Goal: Find specific page/section: Find specific page/section

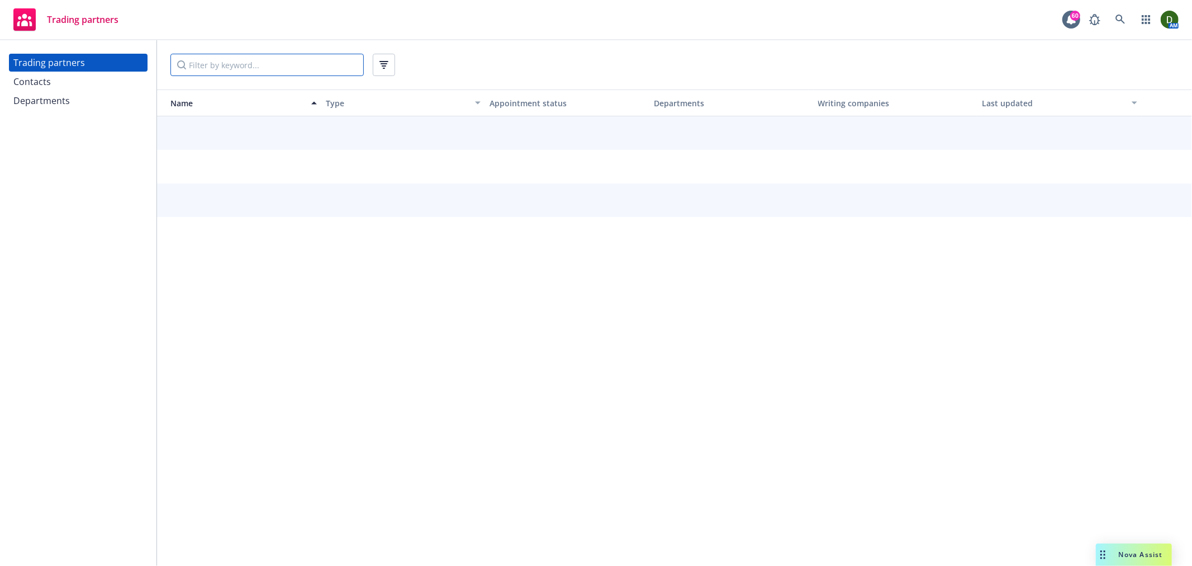
click at [320, 65] on input "Filter by keyword..." at bounding box center [266, 65] width 193 height 22
type input "GUARD"
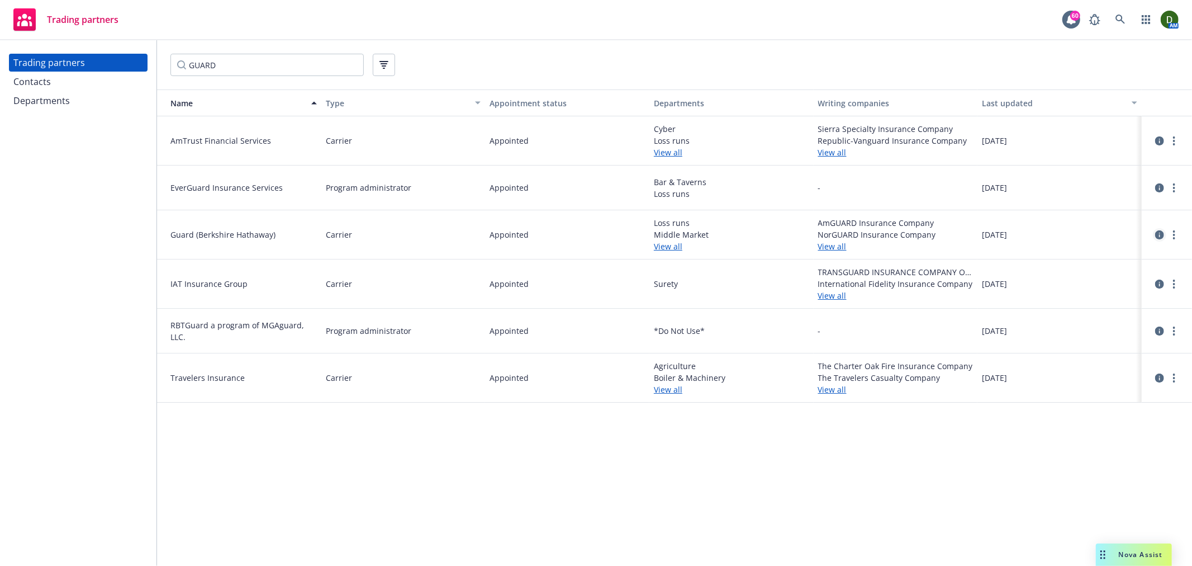
click at [1163, 236] on icon "circleInformation" at bounding box center [1159, 234] width 9 height 9
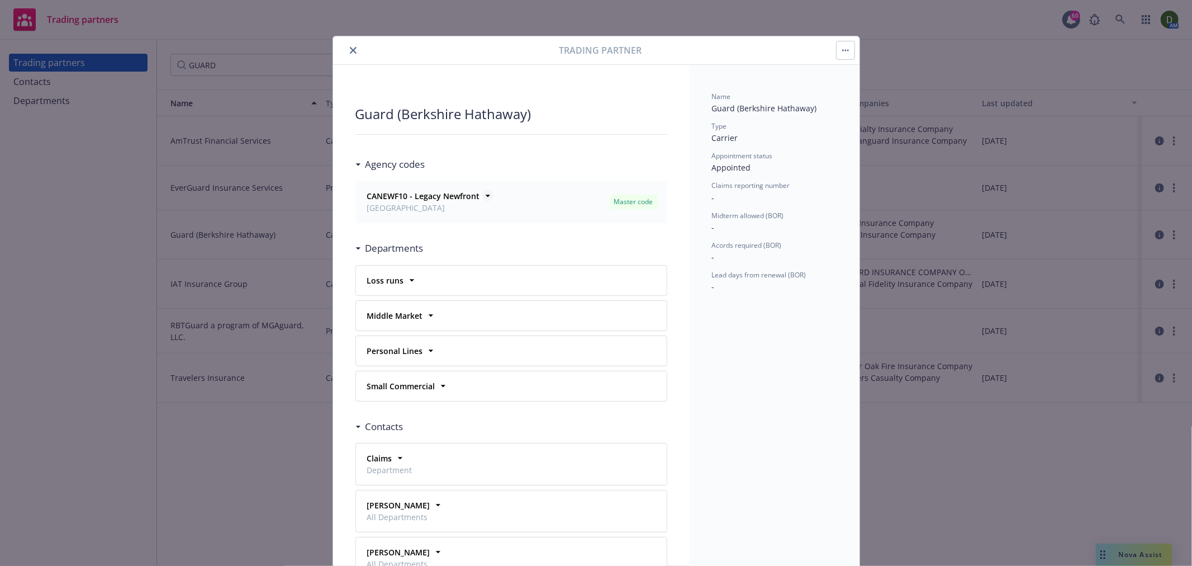
click at [395, 196] on strong "CANEWF10 - Legacy Newfront" at bounding box center [423, 196] width 113 height 11
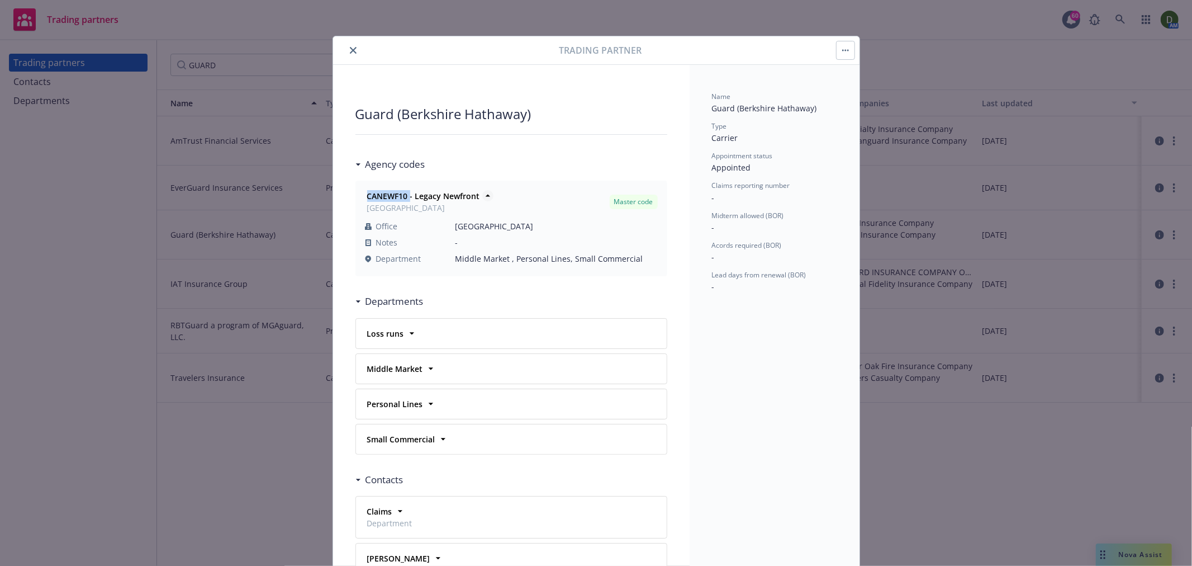
click at [395, 196] on strong "CANEWF10 - Legacy Newfront" at bounding box center [423, 196] width 113 height 11
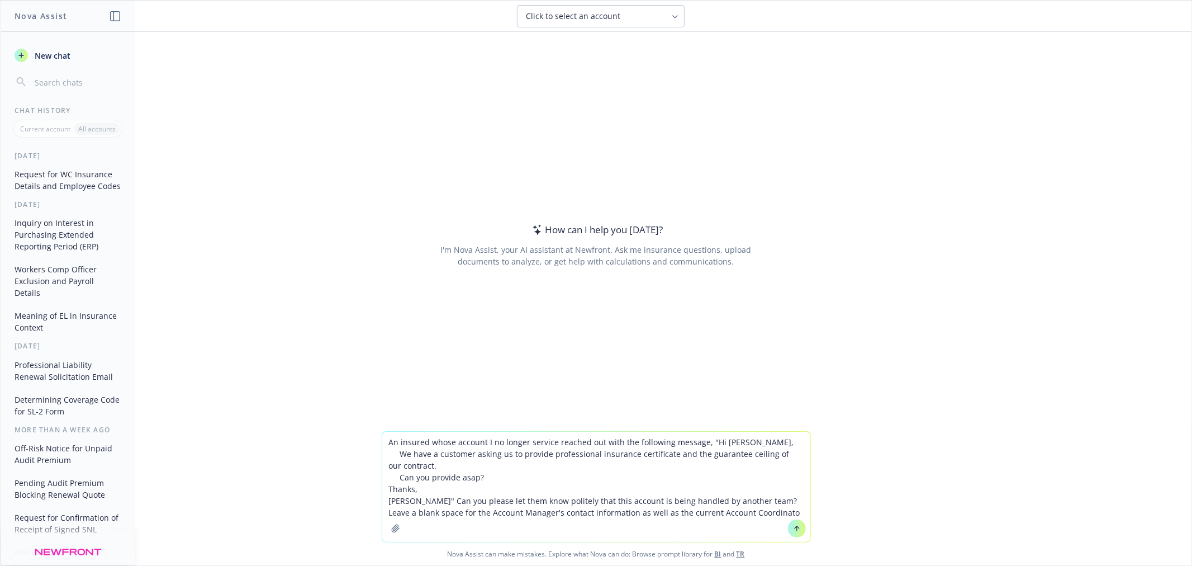
type textarea "An insured whose account I no longer service reached out with the following mes…"
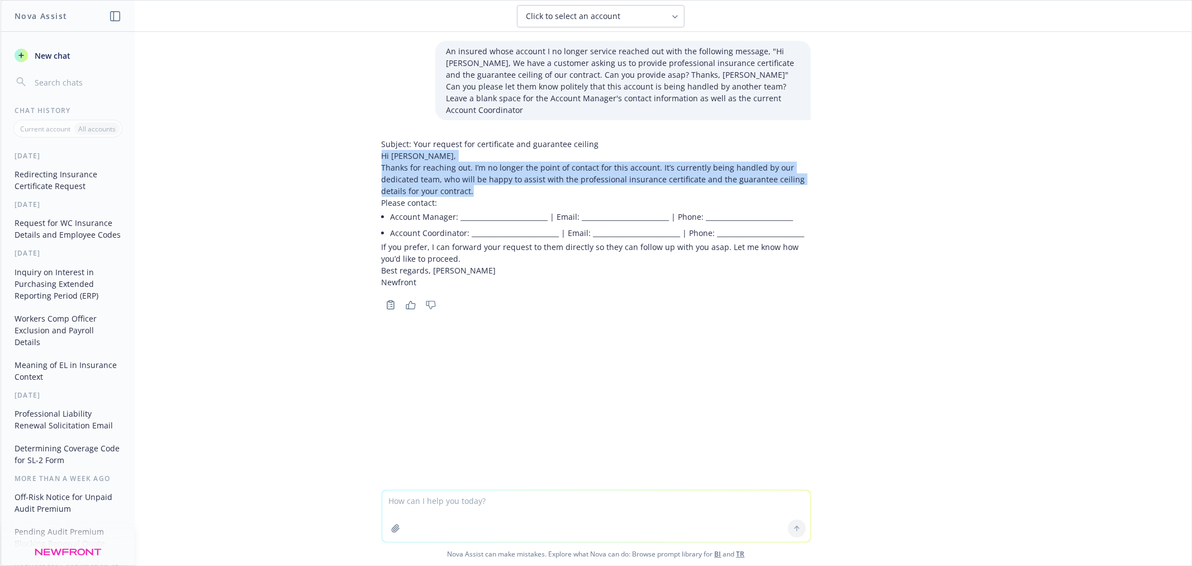
drag, startPoint x: 372, startPoint y: 146, endPoint x: 471, endPoint y: 183, distance: 105.6
click at [471, 183] on div "Subject: Your request for certificate and guarantee ceiling Hi Manton, Thanks f…" at bounding box center [596, 223] width 447 height 179
copy div "Hi Manton, Thanks for reaching out. I’m no longer the point of contact for this…"
click at [56, 48] on button "New chat" at bounding box center [68, 55] width 116 height 20
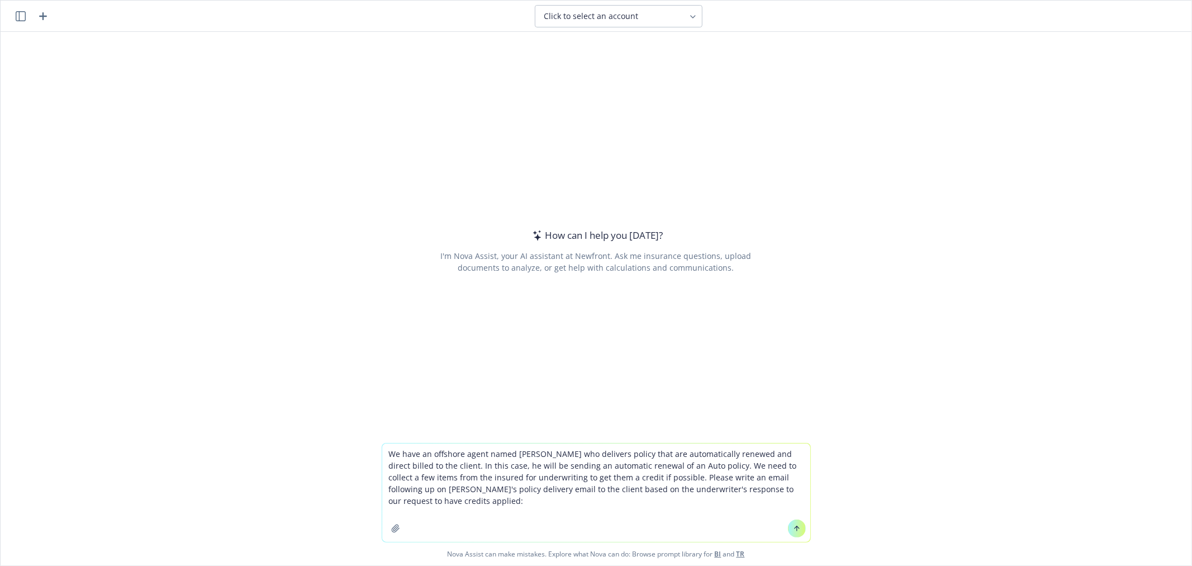
paste textarea "Hi Marlowe, Thank you for contacting Travelers regarding the renewal of the ins…"
type textarea "We have an offshore agent named Goutham who delivers policy that are automatica…"
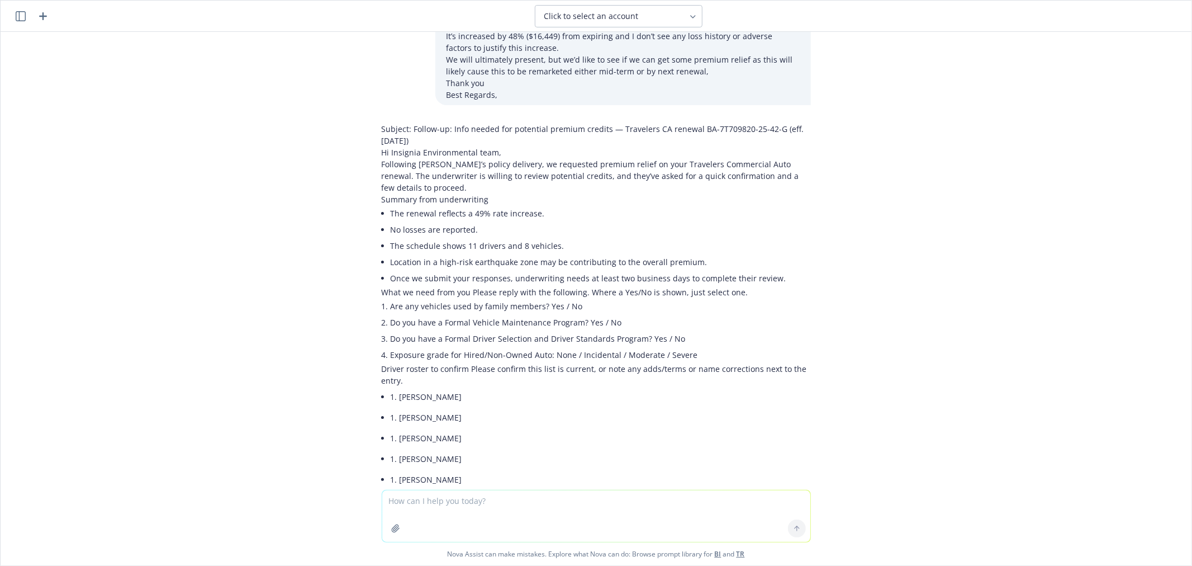
scroll to position [841, 0]
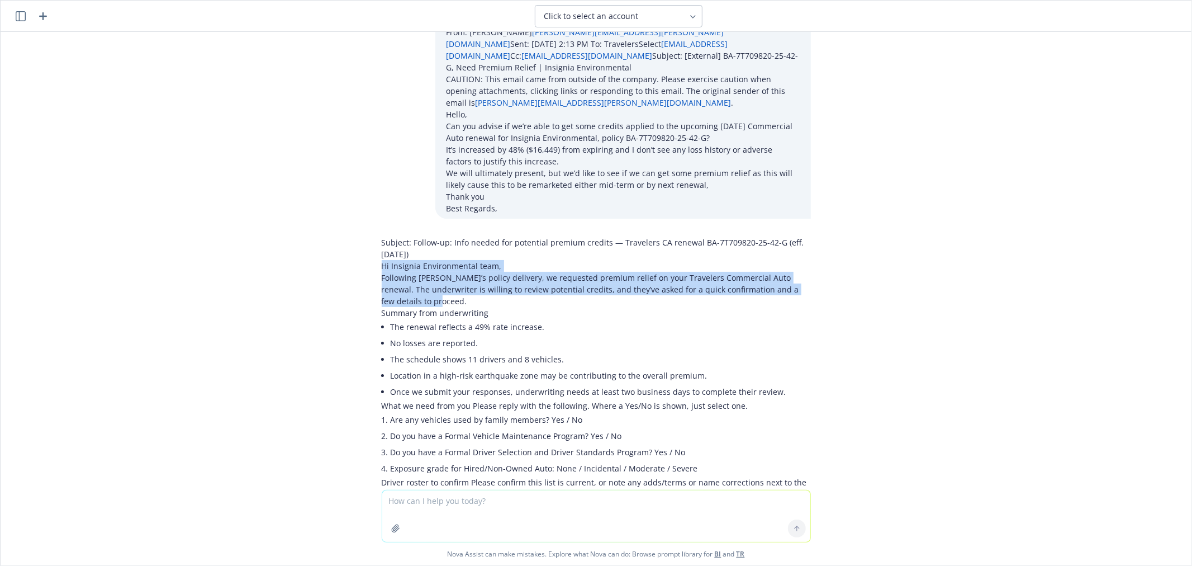
drag, startPoint x: 369, startPoint y: 239, endPoint x: 412, endPoint y: 276, distance: 56.6
click at [412, 276] on div "Subject: Follow-up: Info needed for potential premium credits — Travelers CA re…" at bounding box center [596, 577] width 447 height 690
copy div "Hi Insignia Environmental team, Following Goutham’s policy delivery, we request…"
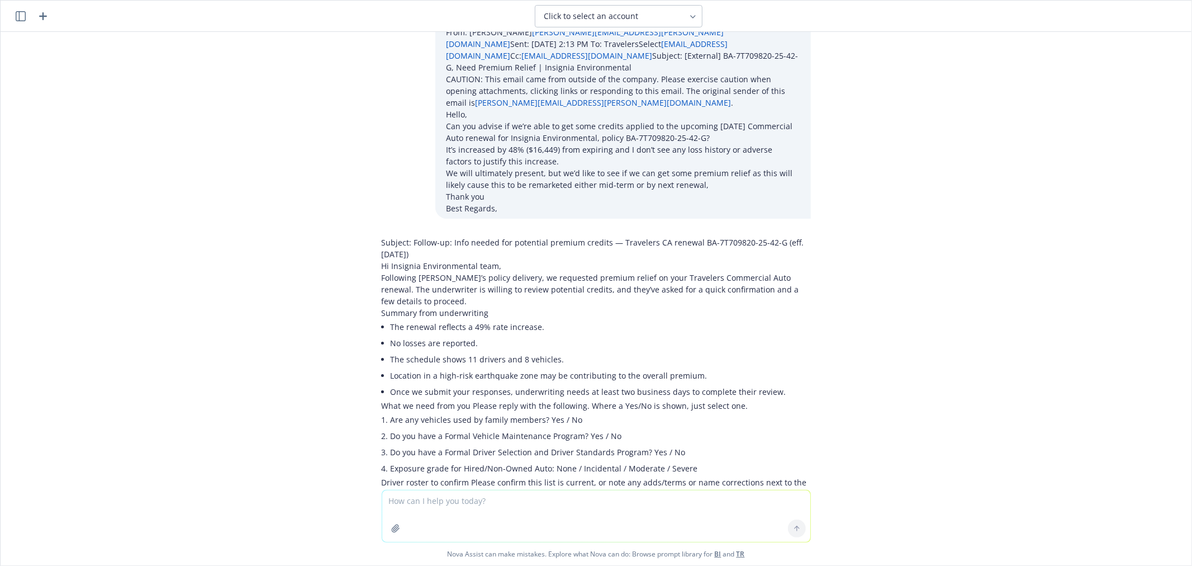
click at [437, 351] on li "The schedule shows 11 drivers and 8 vehicles." at bounding box center [601, 359] width 420 height 16
drag, startPoint x: 366, startPoint y: 383, endPoint x: 464, endPoint y: 381, distance: 98.4
click at [464, 381] on div "Subject: Follow-up: Info needed for potential premium credits — Travelers CA re…" at bounding box center [596, 577] width 447 height 690
click at [464, 400] on p "What we need from you Please reply with the following. Where a Yes/No is shown,…" at bounding box center [596, 406] width 429 height 12
drag, startPoint x: 466, startPoint y: 380, endPoint x: 725, endPoint y: 379, distance: 259.3
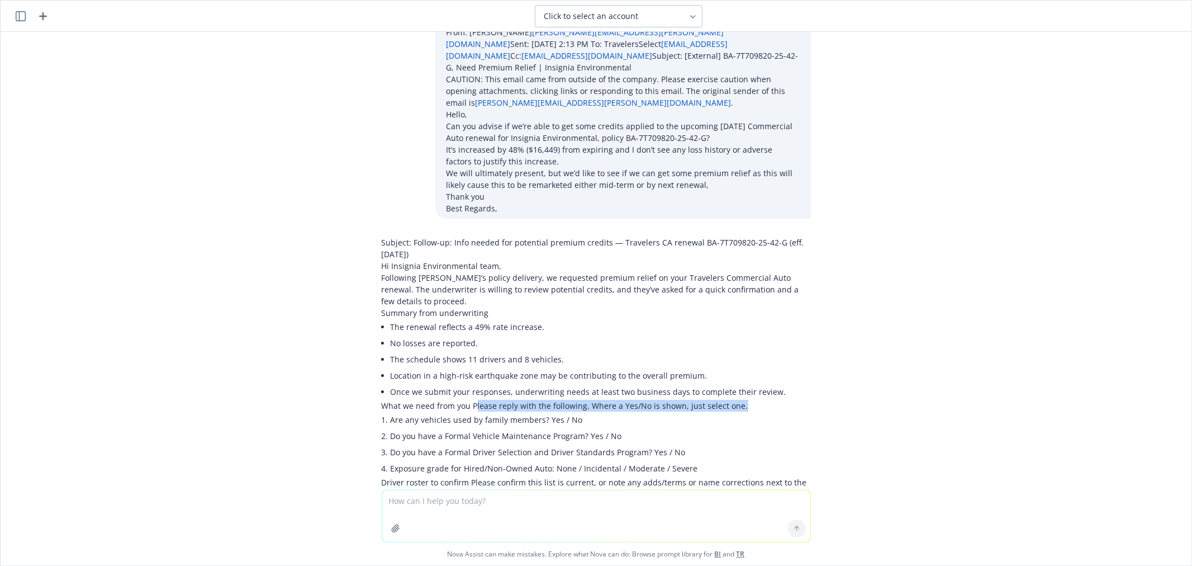
click at [725, 400] on p "What we need from you Please reply with the following. Where a Yes/No is shown,…" at bounding box center [596, 406] width 429 height 12
click at [711, 400] on p "What we need from you Please reply with the following. Where a Yes/No is shown,…" at bounding box center [596, 406] width 429 height 12
click at [468, 400] on p "What we need from you Please reply with the following. Where a Yes/No is shown,…" at bounding box center [596, 406] width 429 height 12
drag, startPoint x: 464, startPoint y: 382, endPoint x: 739, endPoint y: 378, distance: 275.0
click at [739, 400] on p "What we need from you Please reply with the following. Where a Yes/No is shown,…" at bounding box center [596, 406] width 429 height 12
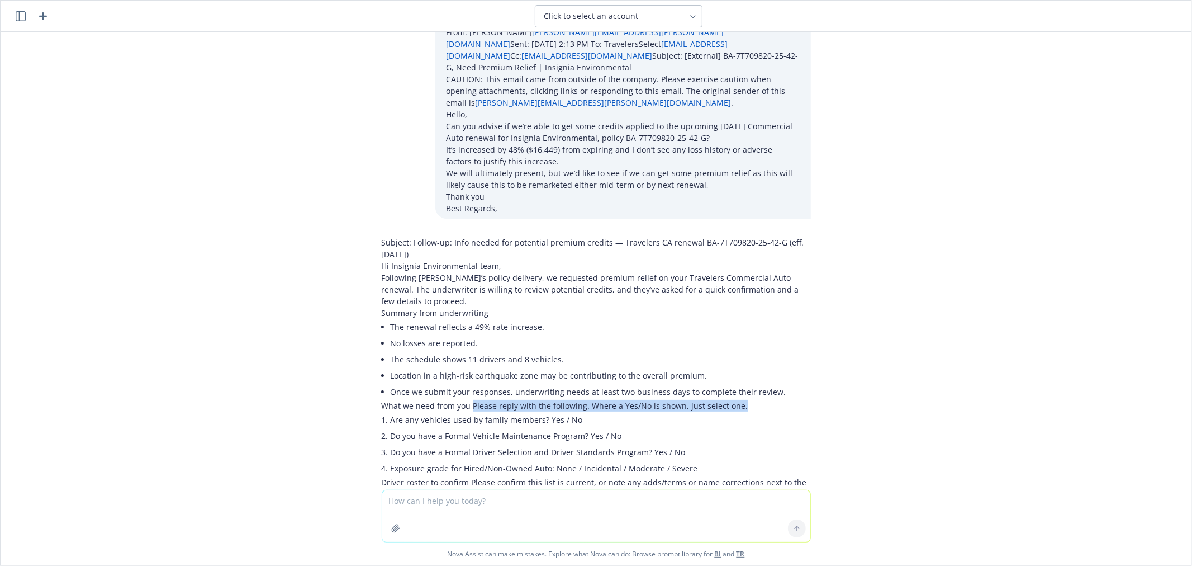
copy p "Please reply with the following. Where a Yes/No is shown, just select one."
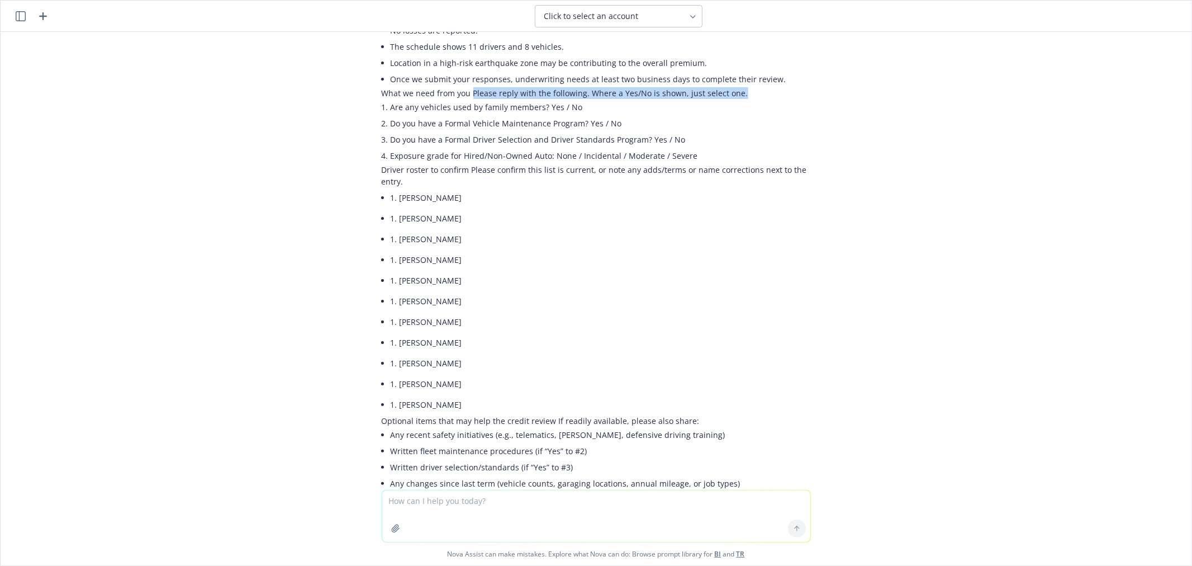
scroll to position [1275, 0]
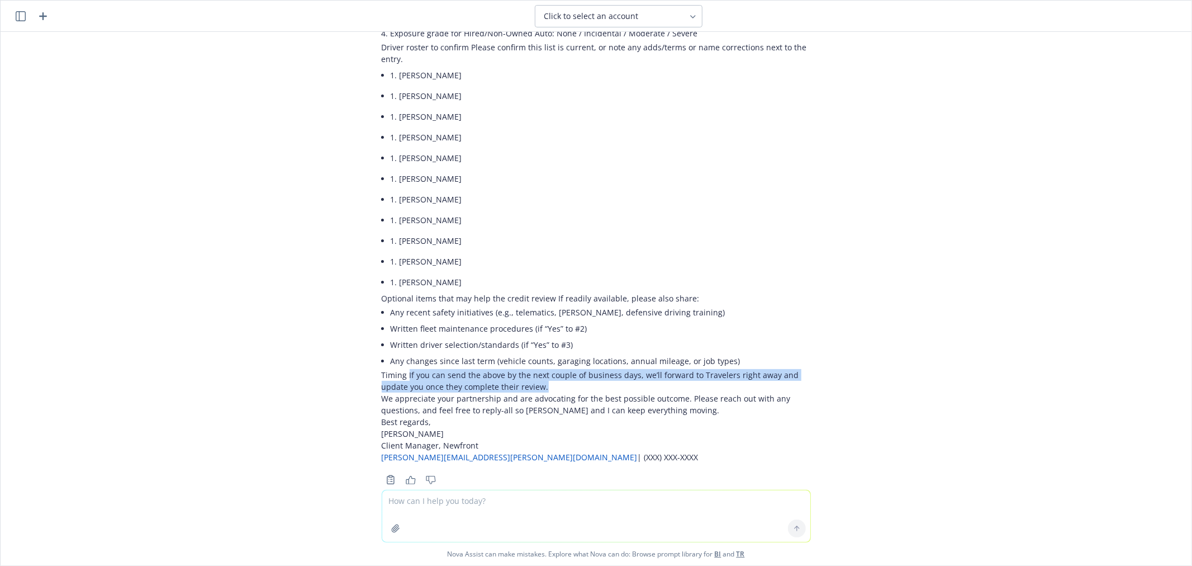
drag, startPoint x: 399, startPoint y: 348, endPoint x: 546, endPoint y: 359, distance: 146.9
click at [546, 369] on p "Timing If you can send the above by the next couple of business days, we’ll for…" at bounding box center [596, 380] width 429 height 23
copy p "If you can send the above by the next couple of business days, we’ll forward to…"
drag, startPoint x: 674, startPoint y: 372, endPoint x: 406, endPoint y: 383, distance: 268.0
click at [406, 392] on p "We appreciate your partnership and are advocating for the best possible outcome…" at bounding box center [596, 403] width 429 height 23
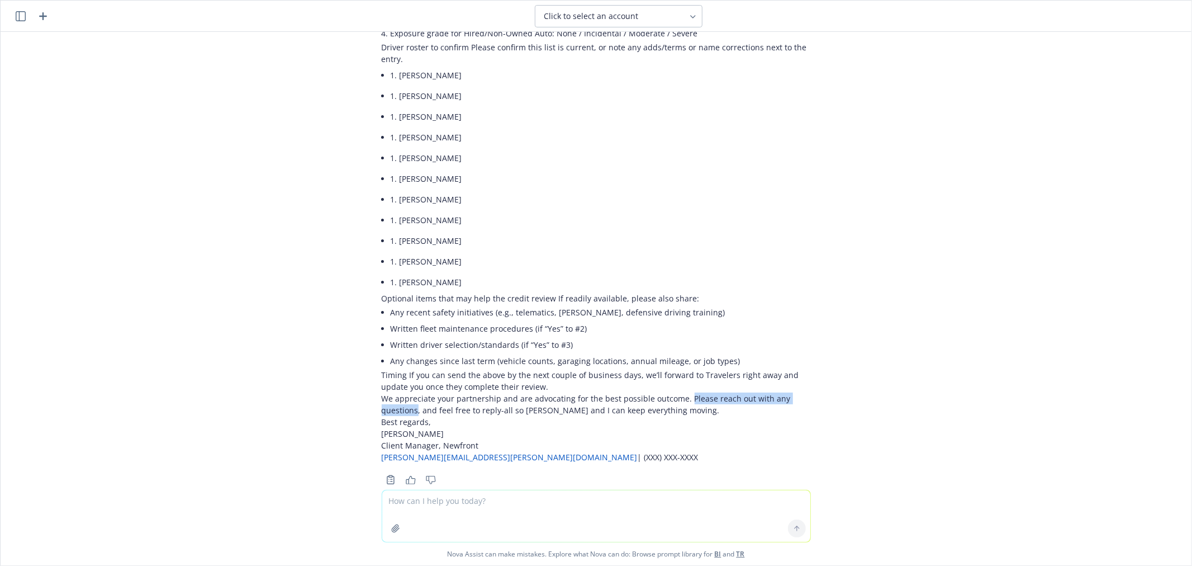
copy p "Please reach out with any questions"
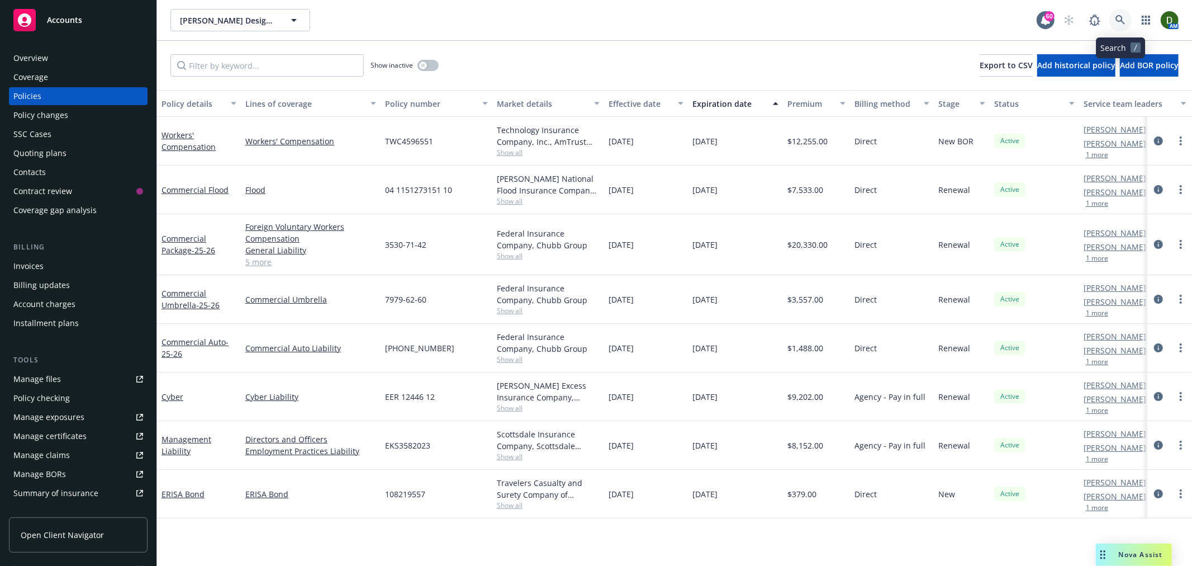
click at [1125, 24] on icon at bounding box center [1121, 20] width 10 height 10
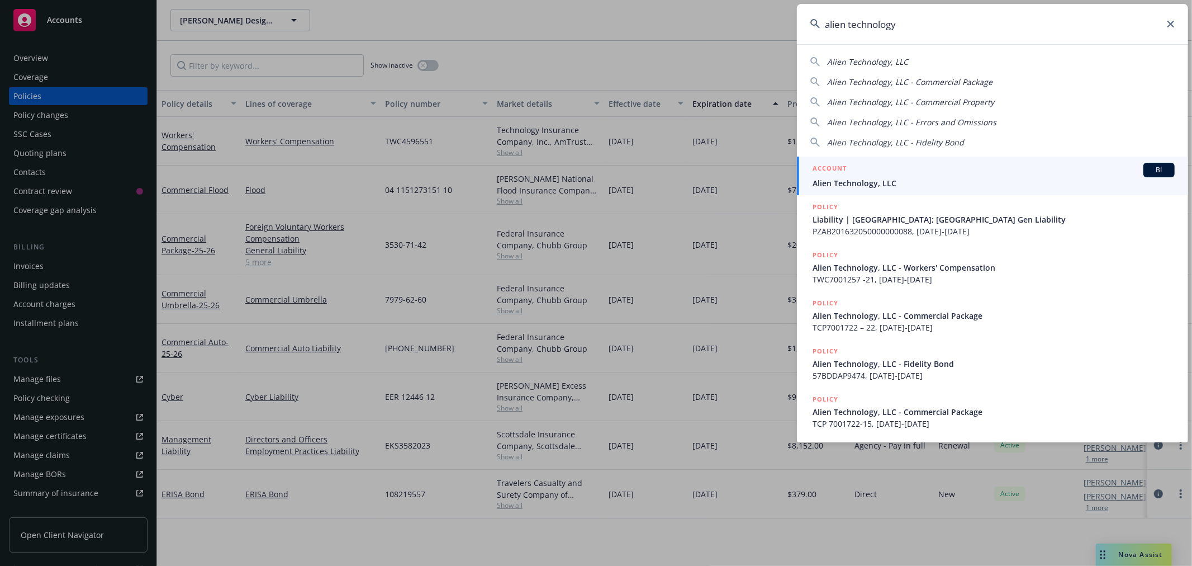
type input "alien technology"
click at [908, 170] on div "ACCOUNT BI" at bounding box center [994, 170] width 362 height 15
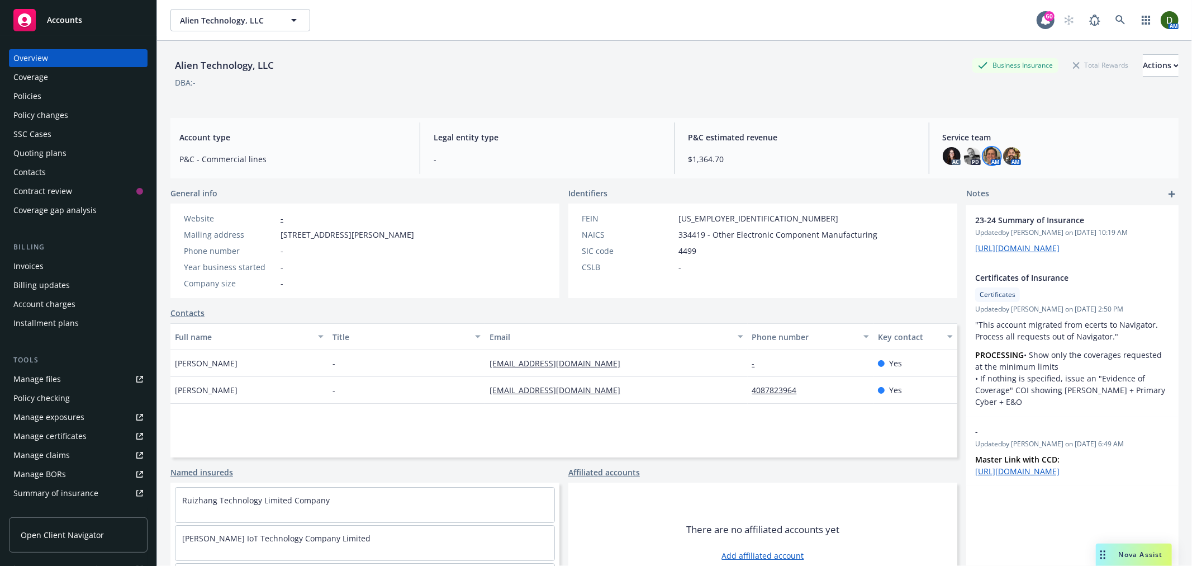
click at [992, 156] on img at bounding box center [992, 156] width 18 height 18
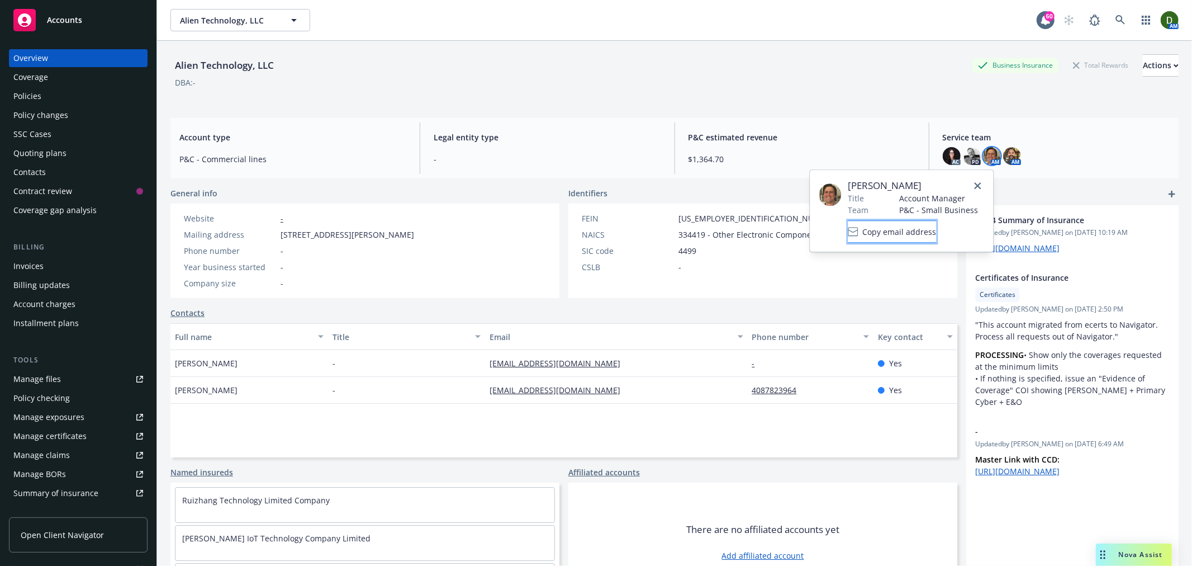
click at [911, 237] on span "Copy email address" at bounding box center [900, 232] width 74 height 12
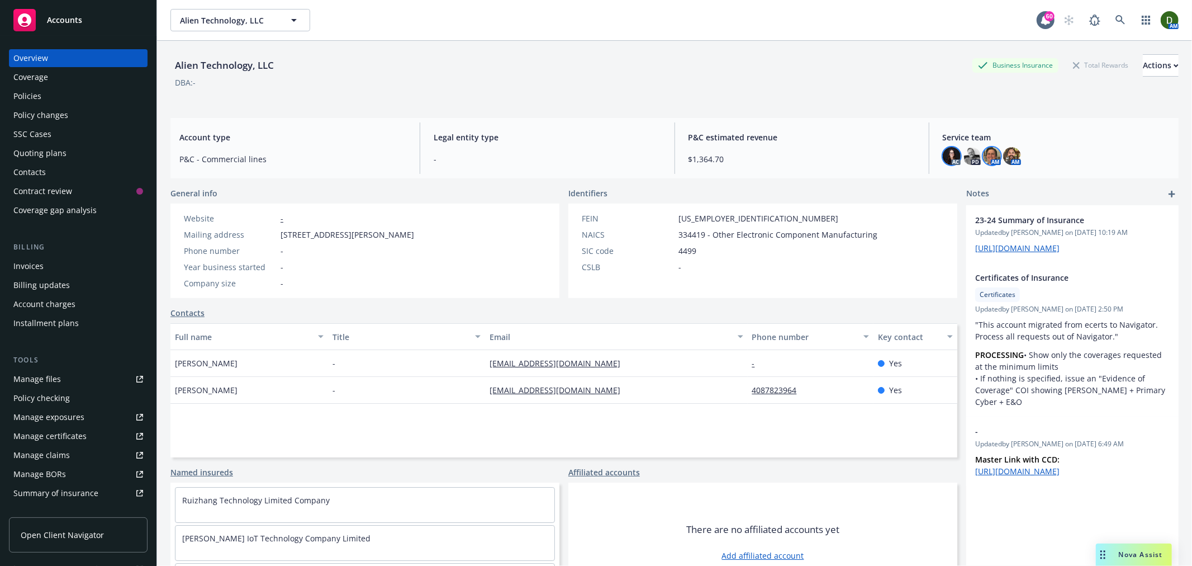
click at [947, 156] on img at bounding box center [952, 156] width 18 height 18
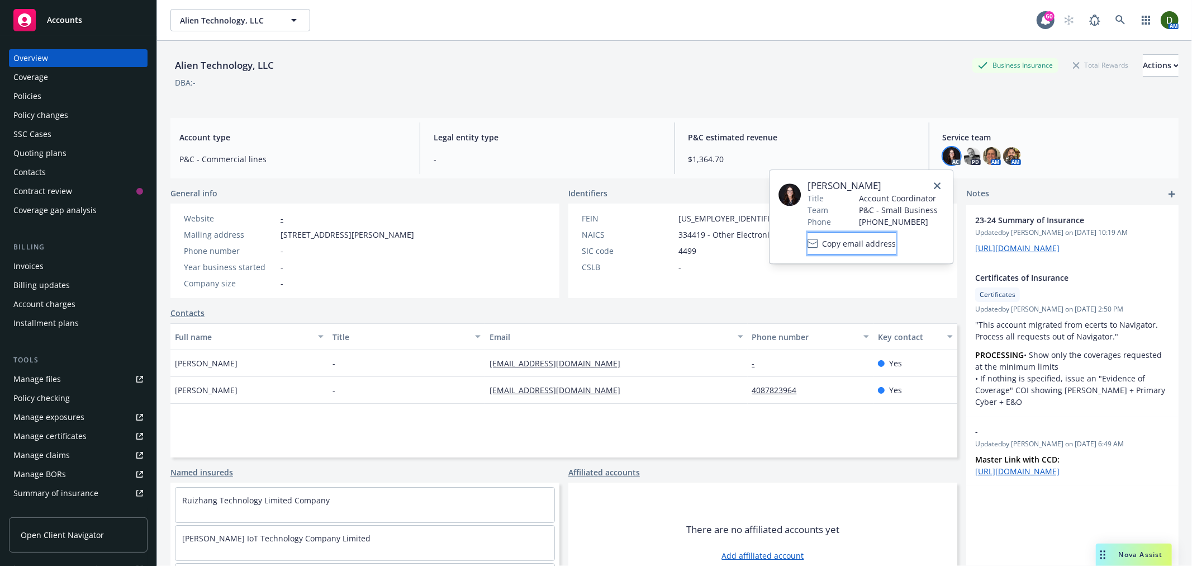
click at [866, 245] on span "Copy email address" at bounding box center [859, 244] width 74 height 12
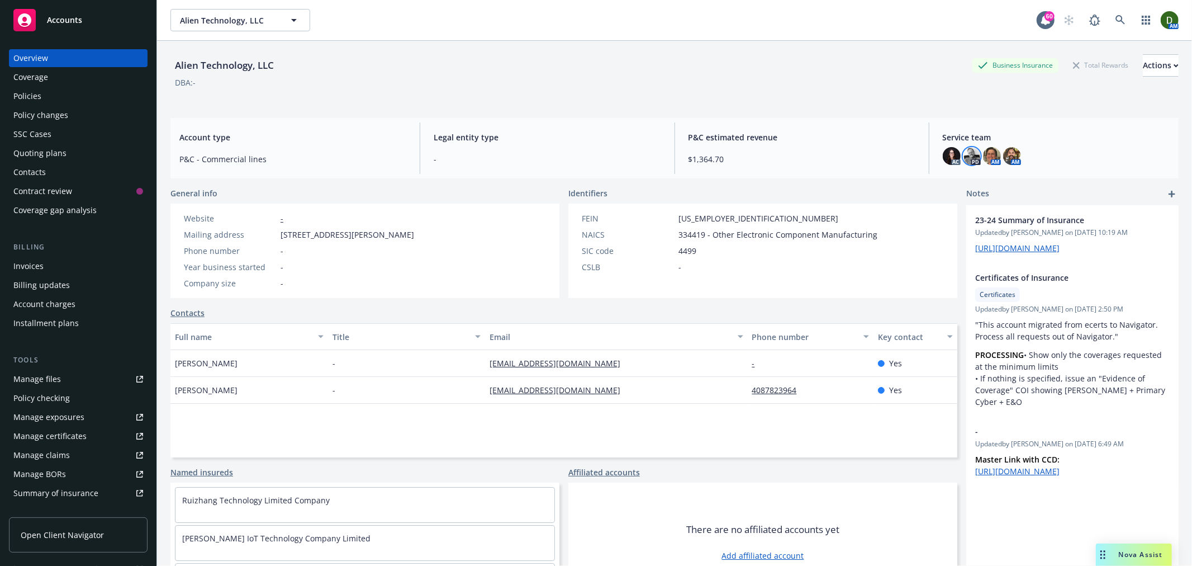
click at [970, 158] on img at bounding box center [972, 156] width 18 height 18
click at [917, 243] on button "Copy email address" at bounding box center [872, 243] width 88 height 22
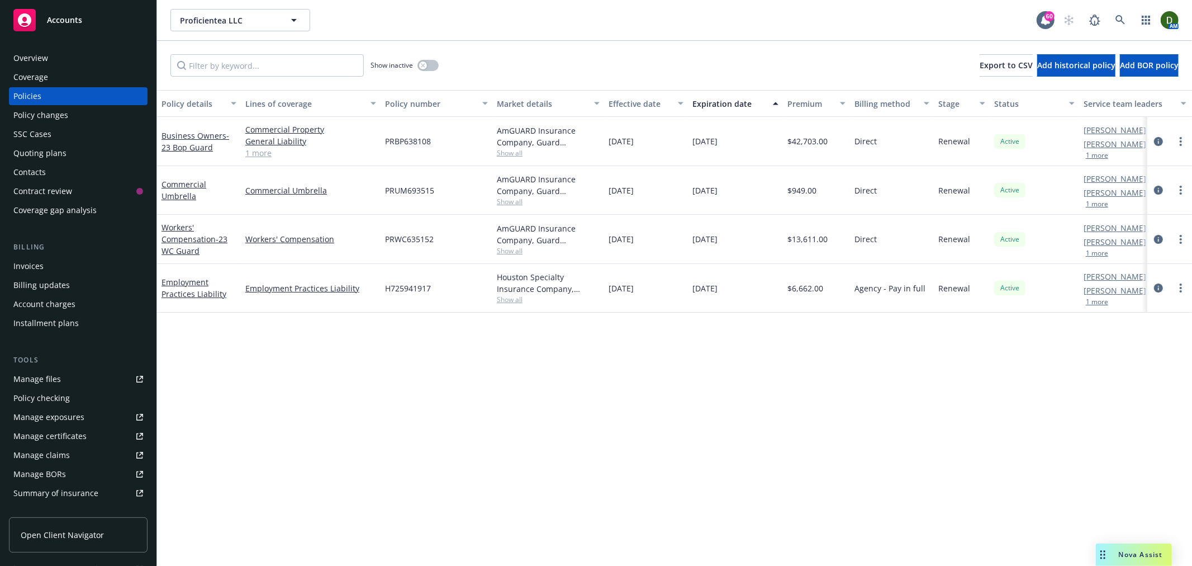
click at [421, 236] on span "PRWC635152" at bounding box center [409, 239] width 49 height 12
click at [428, 64] on button "button" at bounding box center [428, 65] width 21 height 11
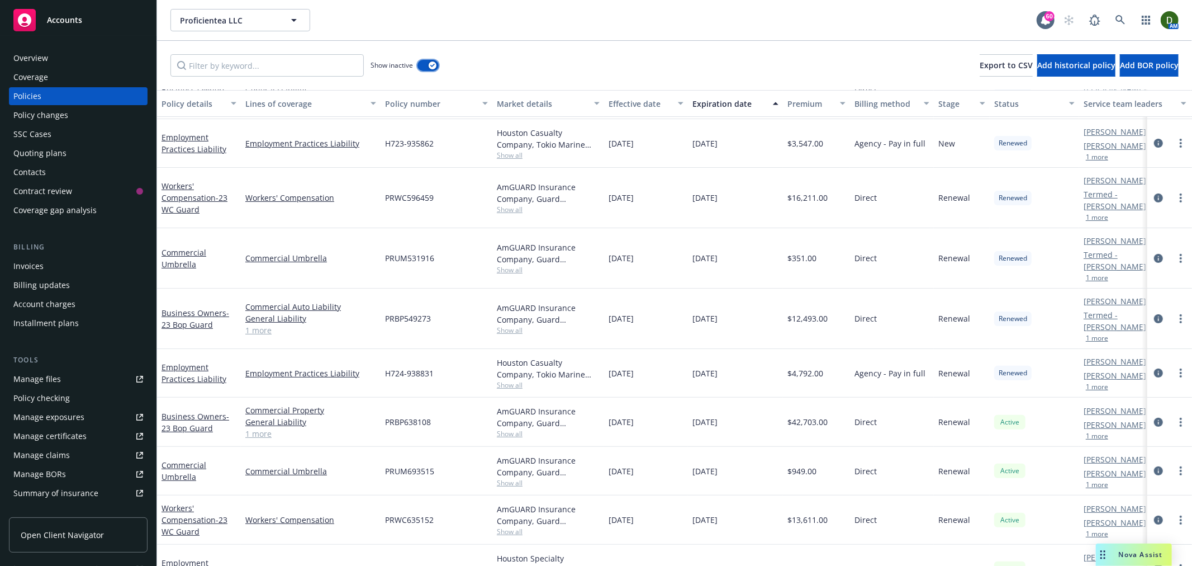
scroll to position [216, 0]
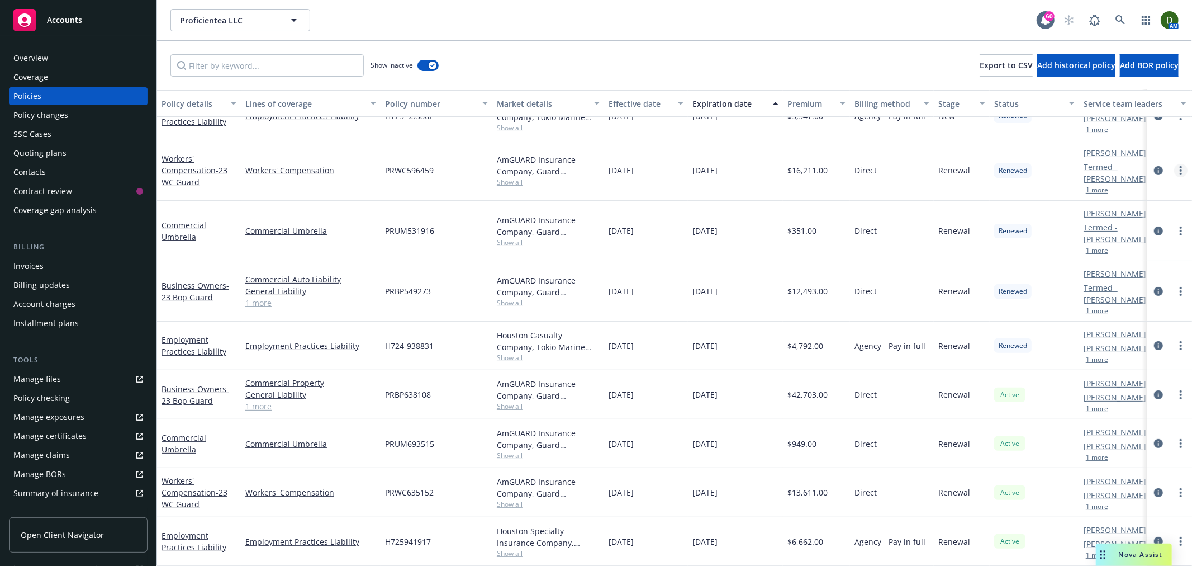
click at [1174, 164] on link "more" at bounding box center [1180, 170] width 13 height 13
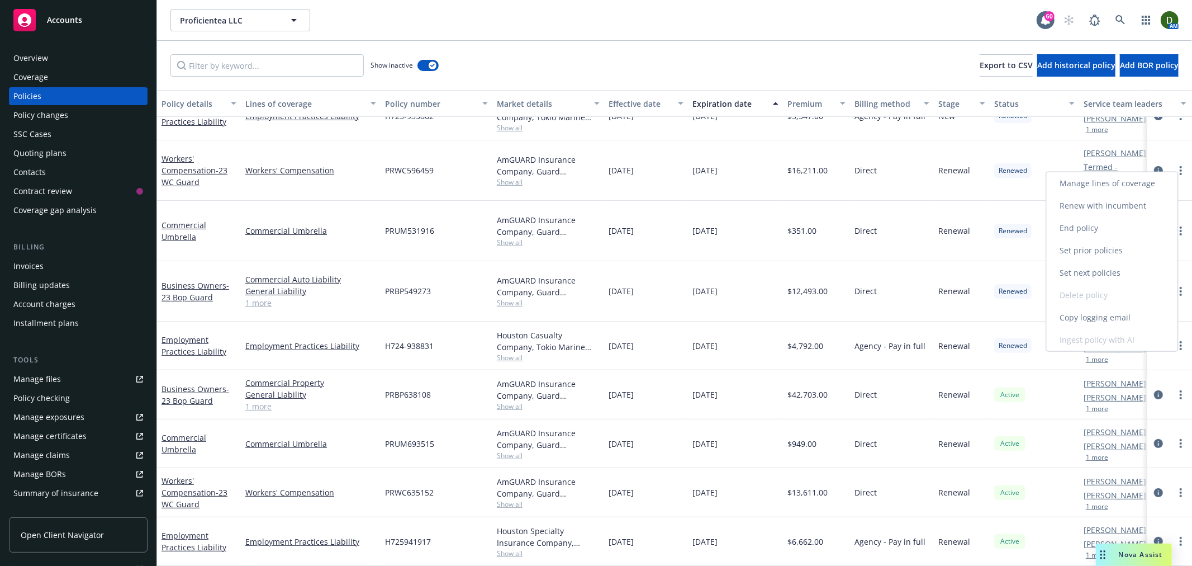
click at [1078, 310] on link "Copy logging email" at bounding box center [1112, 317] width 131 height 22
